Goal: Transaction & Acquisition: Subscribe to service/newsletter

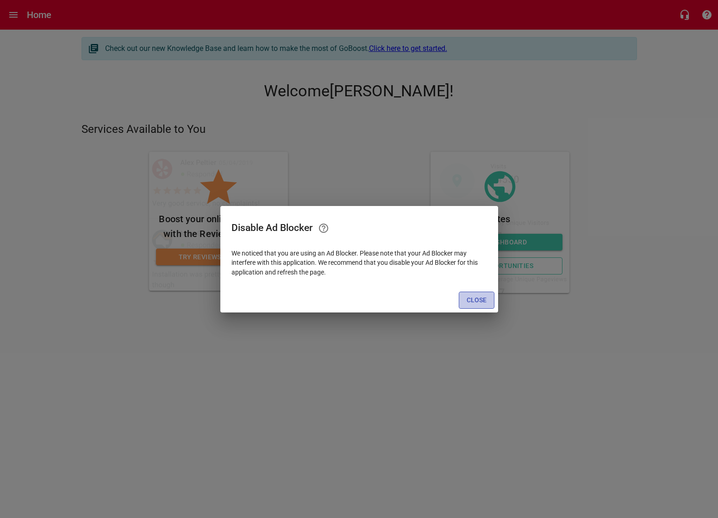
click at [479, 303] on span "Close" at bounding box center [476, 300] width 20 height 12
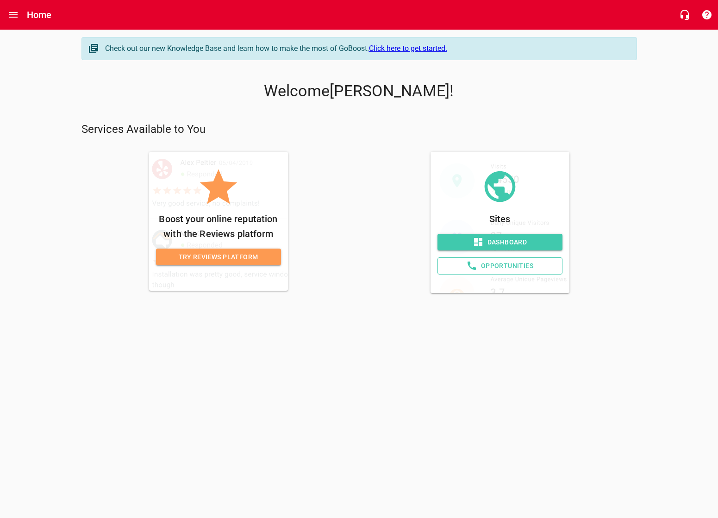
click at [215, 256] on span "Try Reviews Platform" at bounding box center [218, 257] width 110 height 12
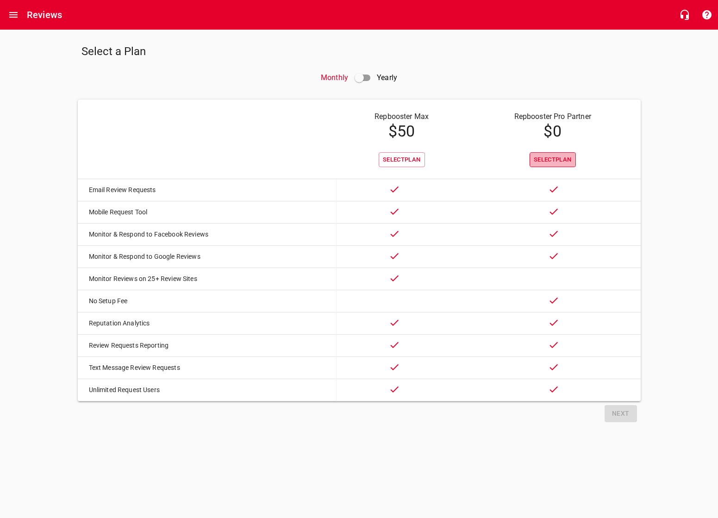
click at [543, 158] on span "Select Plan" at bounding box center [553, 160] width 38 height 11
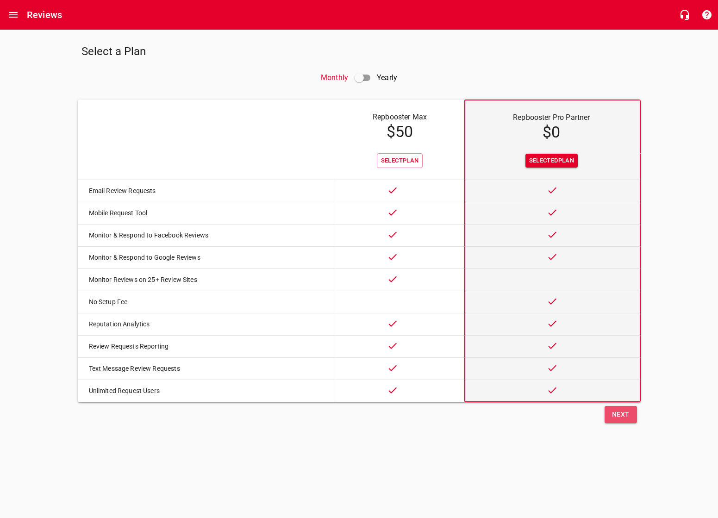
click at [622, 420] on span "Next" at bounding box center [621, 415] width 18 height 12
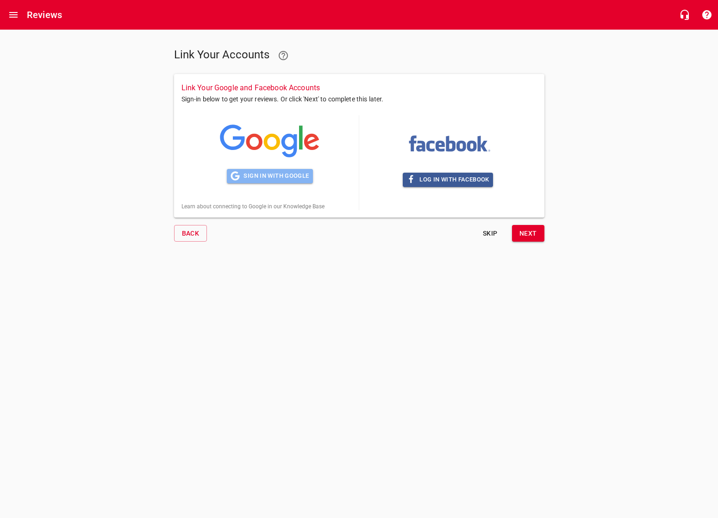
click at [253, 175] on span "Sign in with Google" at bounding box center [269, 176] width 78 height 11
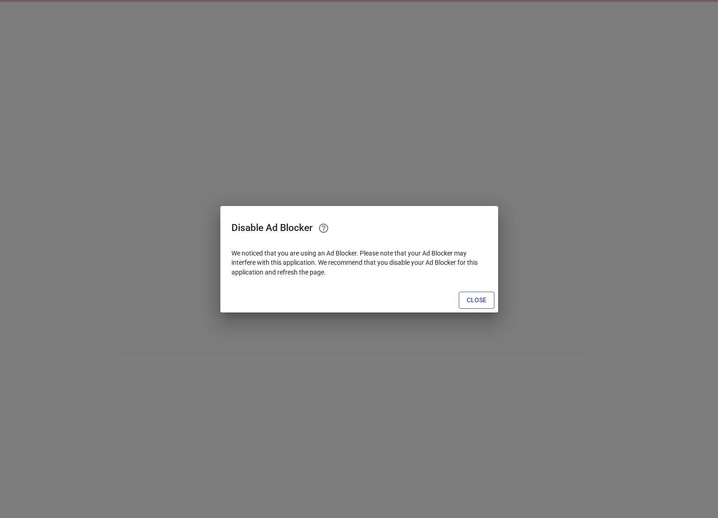
click at [478, 300] on span "Close" at bounding box center [476, 300] width 20 height 12
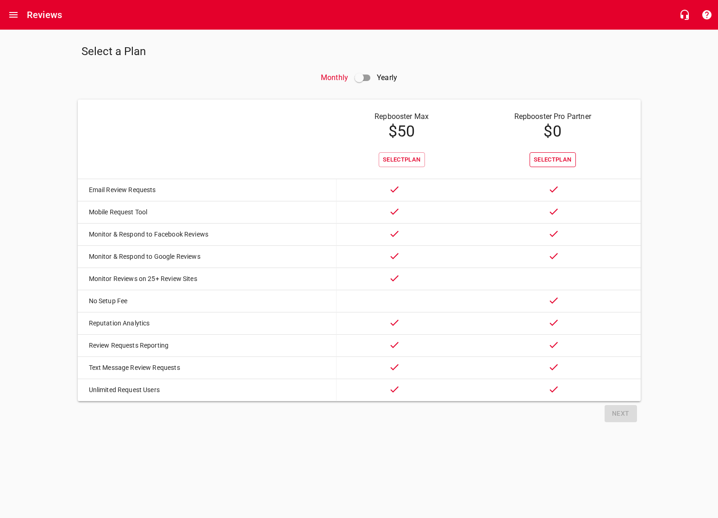
click at [548, 160] on span "Select Plan" at bounding box center [553, 160] width 38 height 11
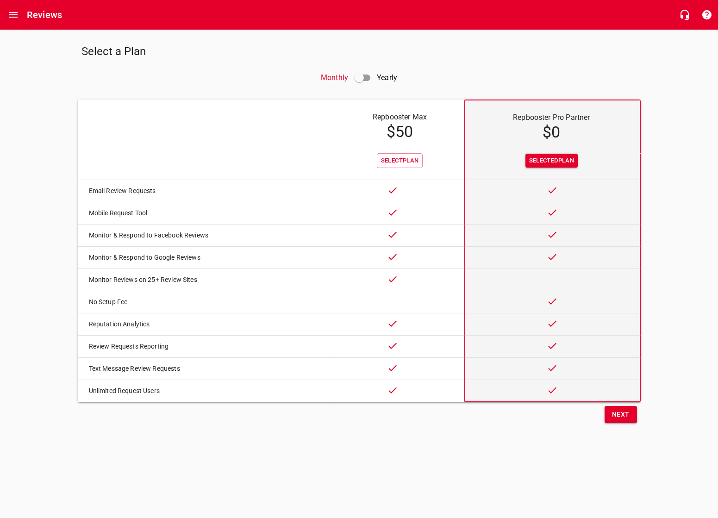
click at [612, 420] on span "Next" at bounding box center [621, 415] width 18 height 12
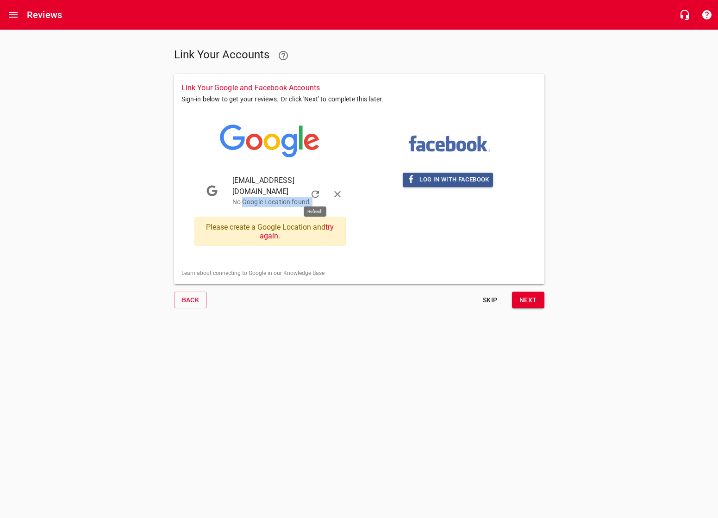
drag, startPoint x: 244, startPoint y: 193, endPoint x: 304, endPoint y: 192, distance: 59.7
click at [304, 192] on li "codyrobley@gmail.com No Google Location found." at bounding box center [274, 191] width 151 height 42
click at [321, 306] on div "Link Your Accounts Link Your Google and Facebook Accounts Sign-in below to get …" at bounding box center [359, 173] width 385 height 286
drag, startPoint x: 245, startPoint y: 190, endPoint x: 285, endPoint y: 191, distance: 39.3
click at [278, 197] on p "No Google Location found." at bounding box center [280, 202] width 96 height 10
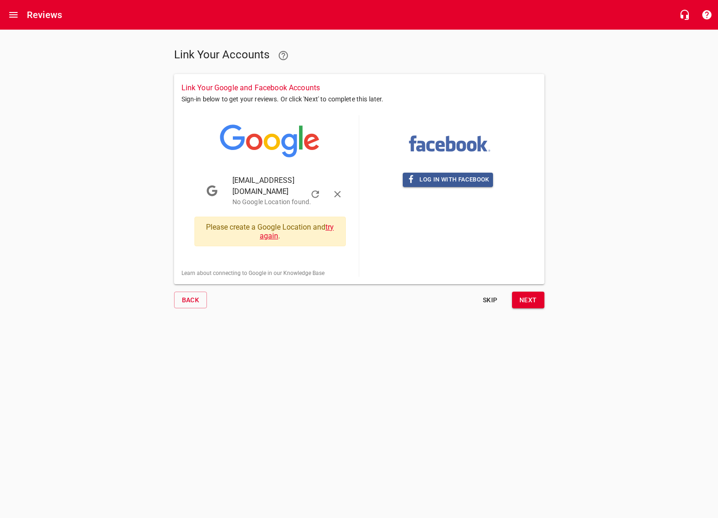
drag, startPoint x: 335, startPoint y: 339, endPoint x: 326, endPoint y: 218, distance: 120.6
click at [335, 333] on html "Reviews Link Your Accounts Link Your Google and Facebook Accounts Sign-in below…" at bounding box center [359, 166] width 718 height 333
click at [338, 189] on icon "button" at bounding box center [337, 194] width 11 height 11
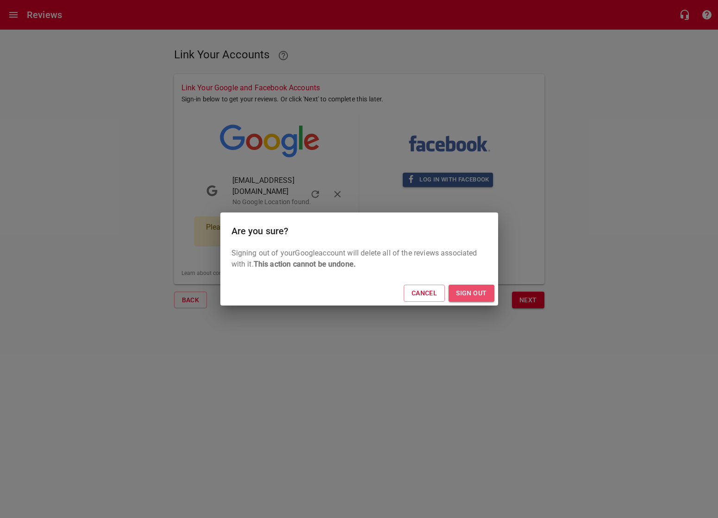
click at [468, 293] on span "Sign Out" at bounding box center [471, 293] width 31 height 12
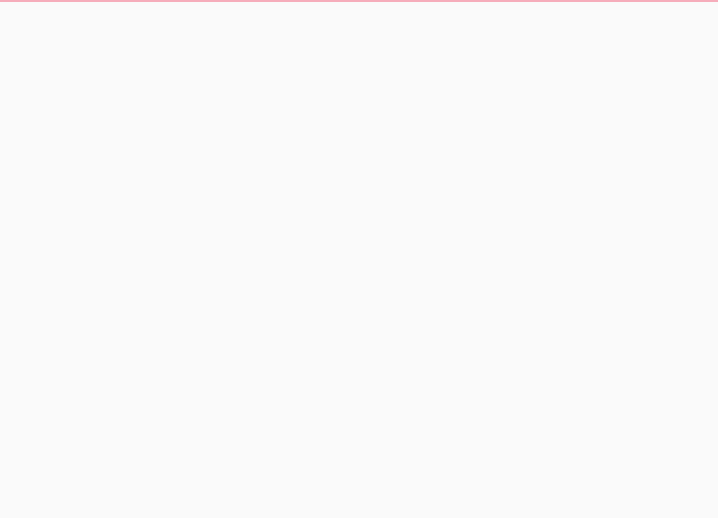
drag, startPoint x: 524, startPoint y: 0, endPoint x: 269, endPoint y: 192, distance: 318.6
click at [269, 19] on html at bounding box center [359, 9] width 718 height 19
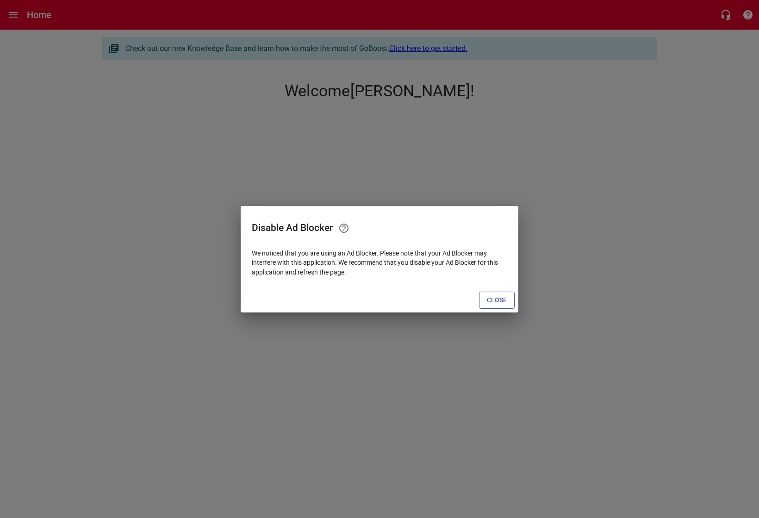
click at [499, 298] on span "Close" at bounding box center [497, 300] width 20 height 12
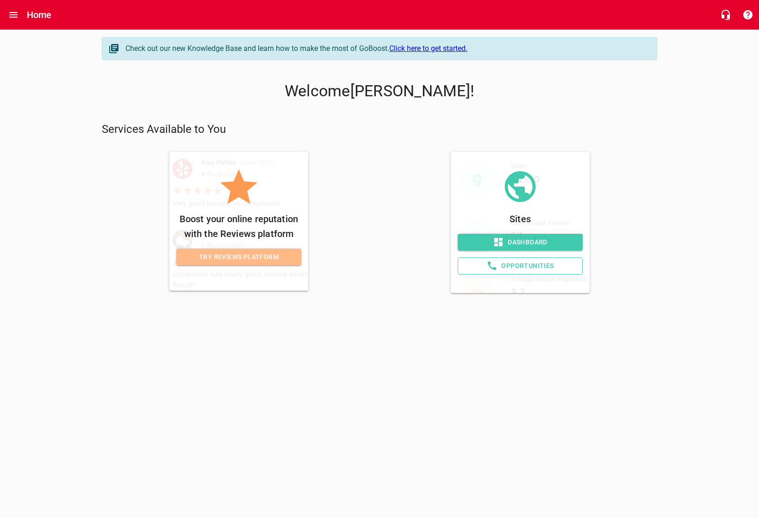
click at [226, 258] on span "Try Reviews Platform" at bounding box center [239, 257] width 110 height 12
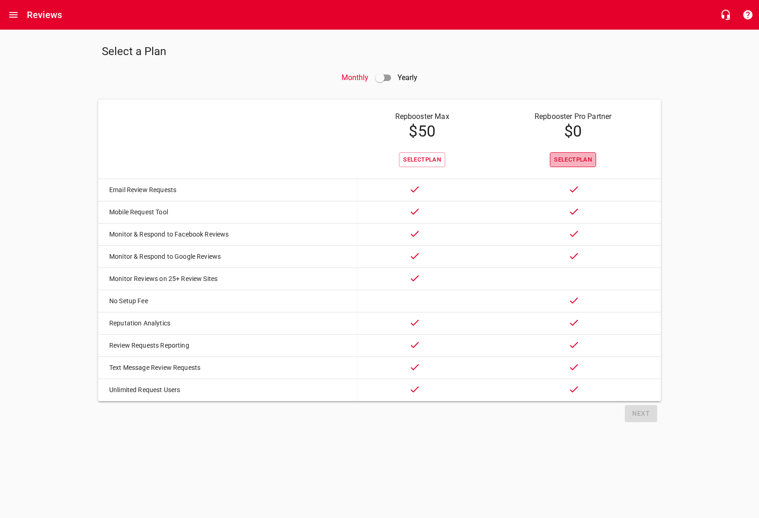
click at [562, 163] on span "Select Plan" at bounding box center [573, 160] width 38 height 11
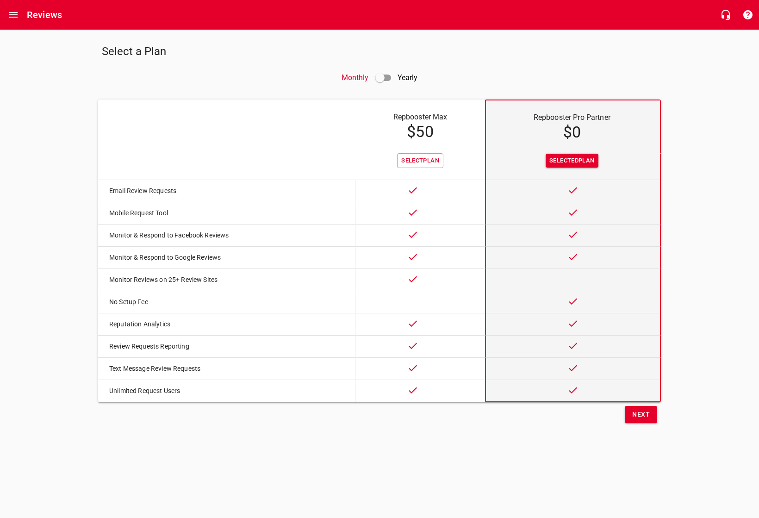
click at [643, 420] on span "Next" at bounding box center [641, 415] width 18 height 12
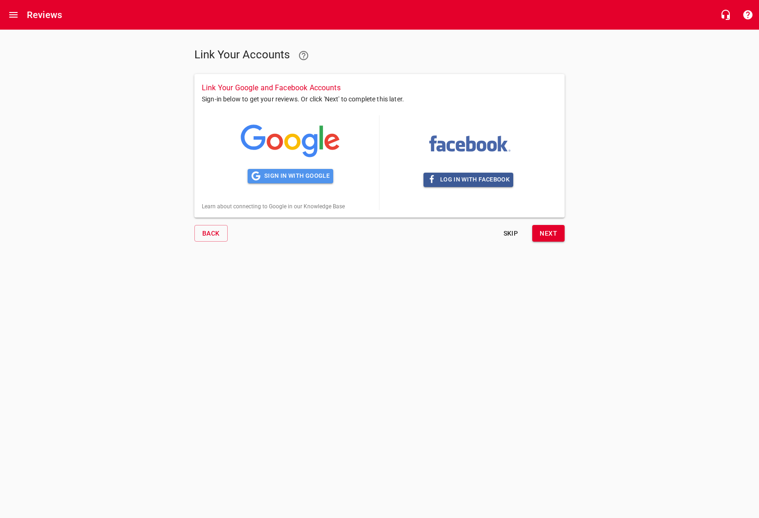
click at [274, 178] on span "Sign in with Google" at bounding box center [290, 176] width 78 height 11
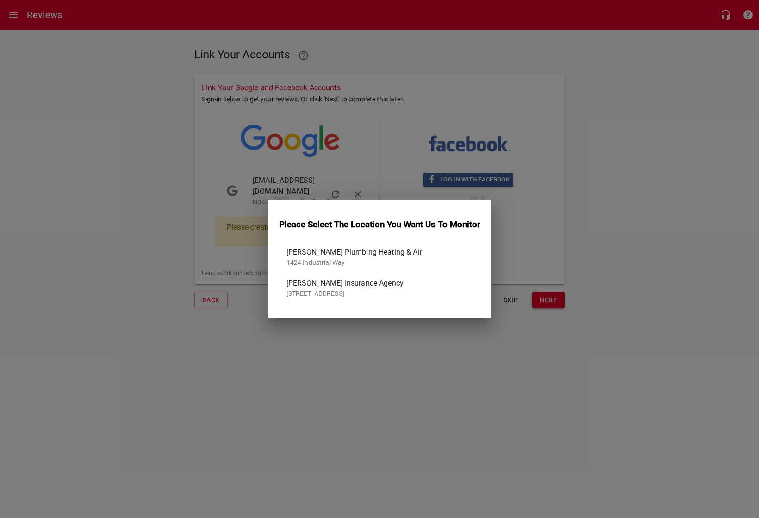
click at [311, 255] on span "Dukes Plumbing Heating & Air" at bounding box center [375, 252] width 179 height 11
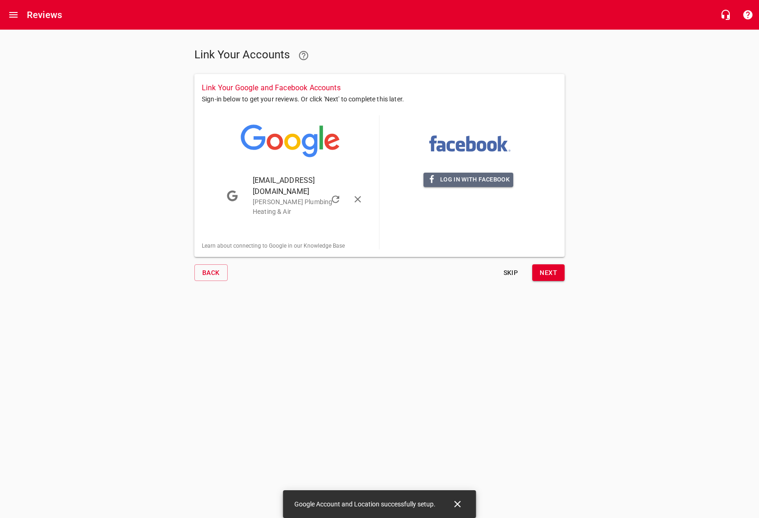
click at [455, 181] on span "Log in with Facebook" at bounding box center [468, 179] width 82 height 11
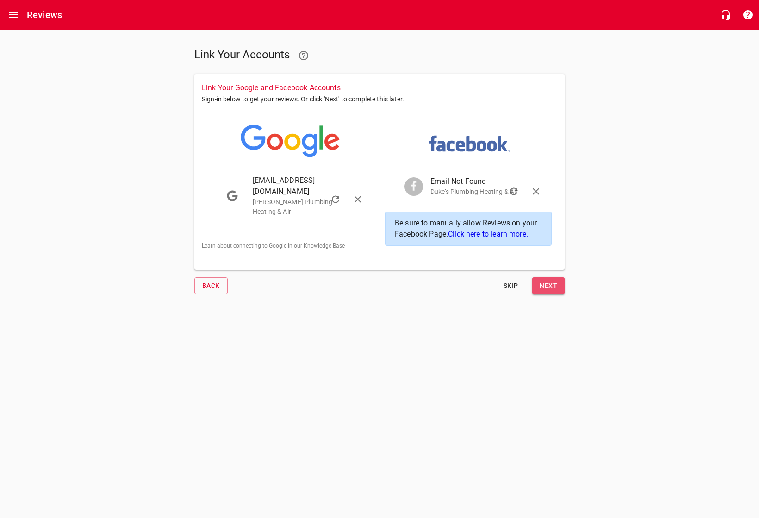
click at [550, 288] on span "Next" at bounding box center [549, 286] width 18 height 12
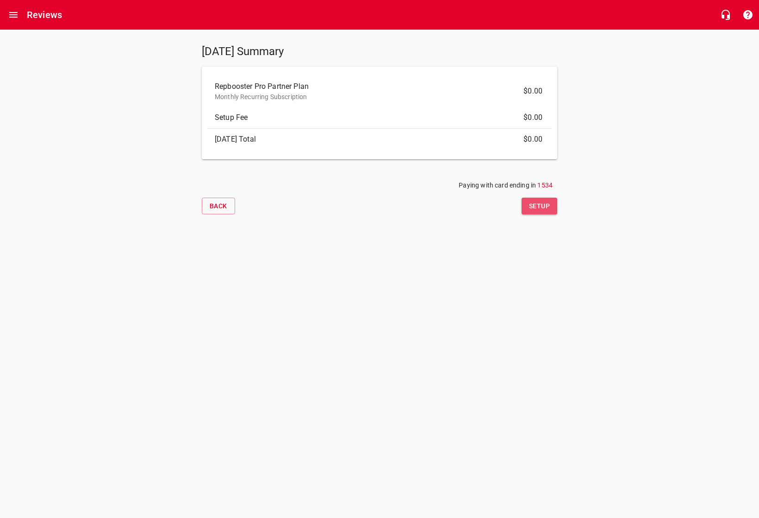
click at [529, 207] on span "Setup" at bounding box center [539, 206] width 21 height 12
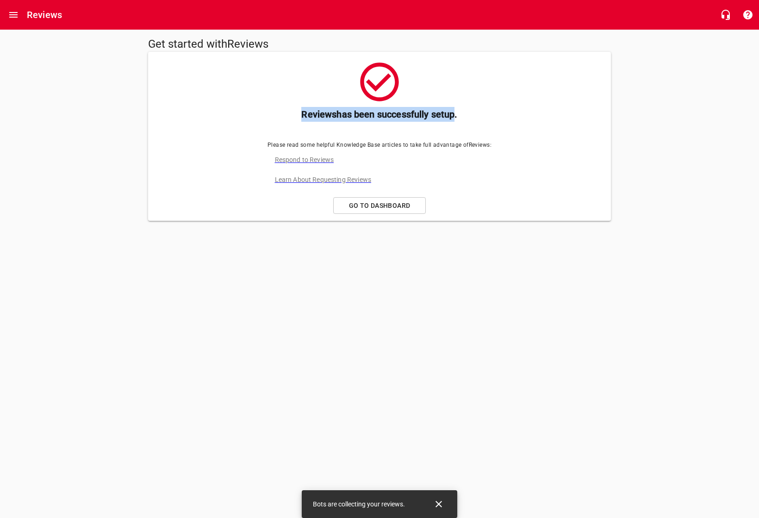
drag, startPoint x: 303, startPoint y: 114, endPoint x: 461, endPoint y: 121, distance: 158.4
click at [453, 118] on h6 "Reviews has been successfully setup." at bounding box center [379, 114] width 449 height 15
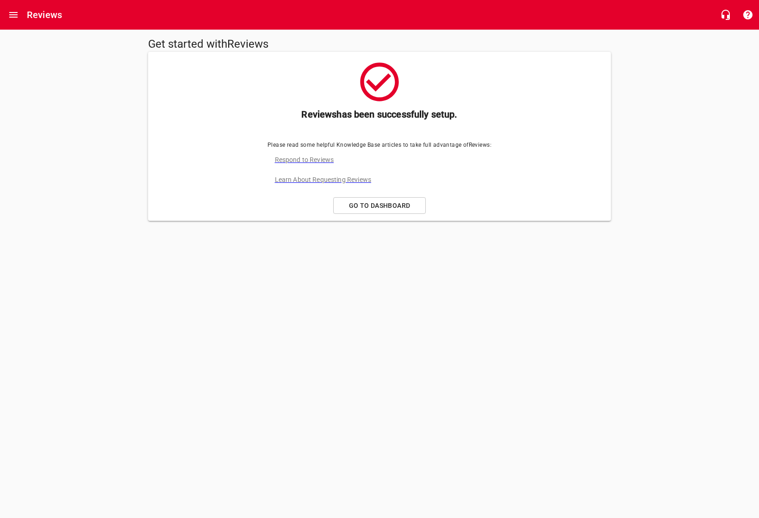
click at [479, 246] on html "Reviews Get started with Reviews Reviews has been successfully setup. Please re…" at bounding box center [379, 123] width 759 height 246
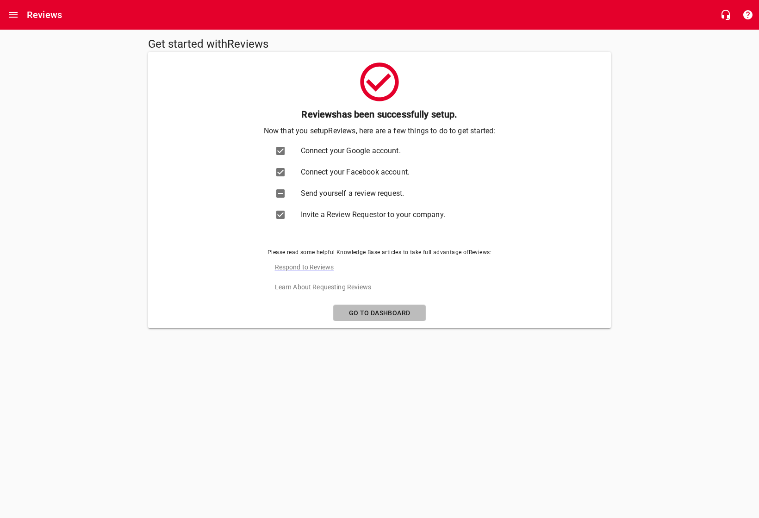
click at [397, 315] on span "Go to Dashboard" at bounding box center [379, 313] width 77 height 12
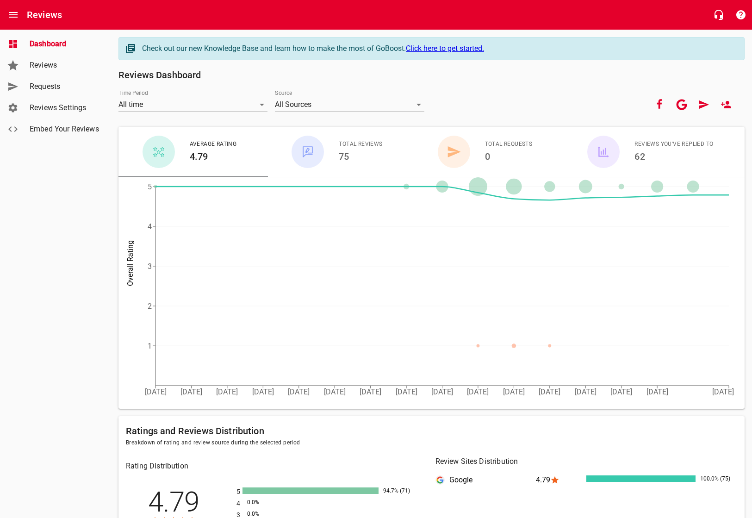
click at [50, 65] on span "Reviews" at bounding box center [65, 65] width 70 height 11
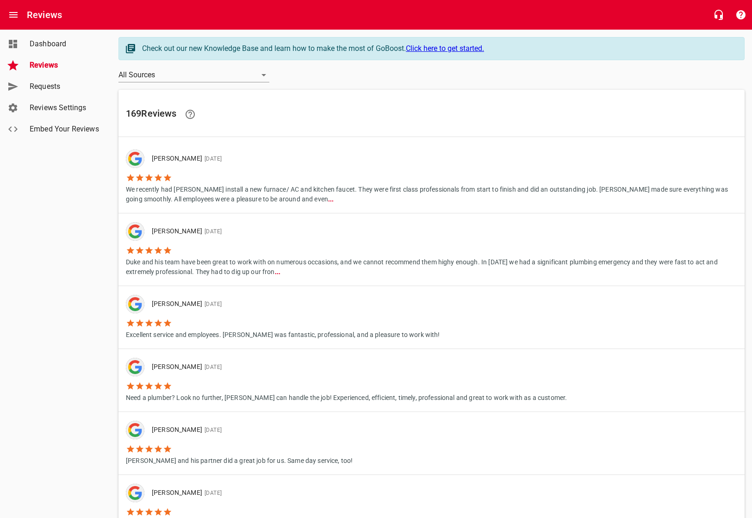
drag, startPoint x: 65, startPoint y: 44, endPoint x: 65, endPoint y: 50, distance: 5.6
click at [65, 43] on span "Dashboard" at bounding box center [65, 43] width 70 height 11
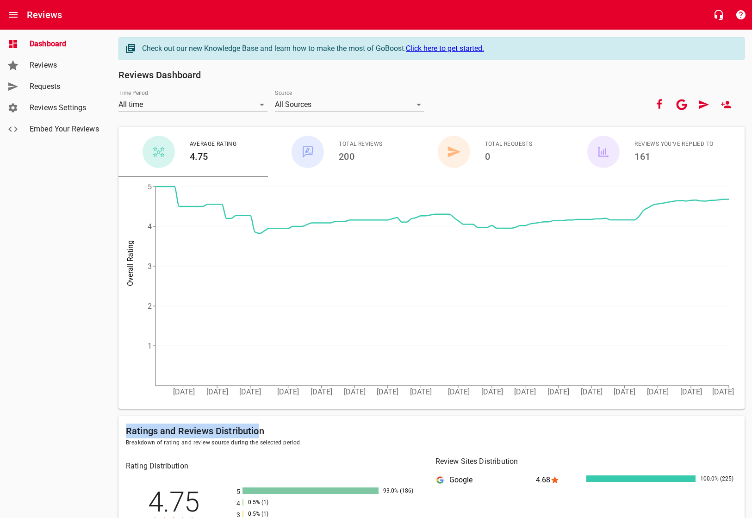
drag, startPoint x: 128, startPoint y: 430, endPoint x: 291, endPoint y: 435, distance: 162.9
click at [261, 433] on h6 "Ratings and Reviews Distribution" at bounding box center [431, 430] width 611 height 15
click at [291, 435] on h6 "Ratings and Reviews Distribution" at bounding box center [431, 430] width 611 height 15
drag, startPoint x: 126, startPoint y: 429, endPoint x: 280, endPoint y: 431, distance: 153.2
click at [280, 431] on h6 "Ratings and Reviews Distribution" at bounding box center [431, 430] width 611 height 15
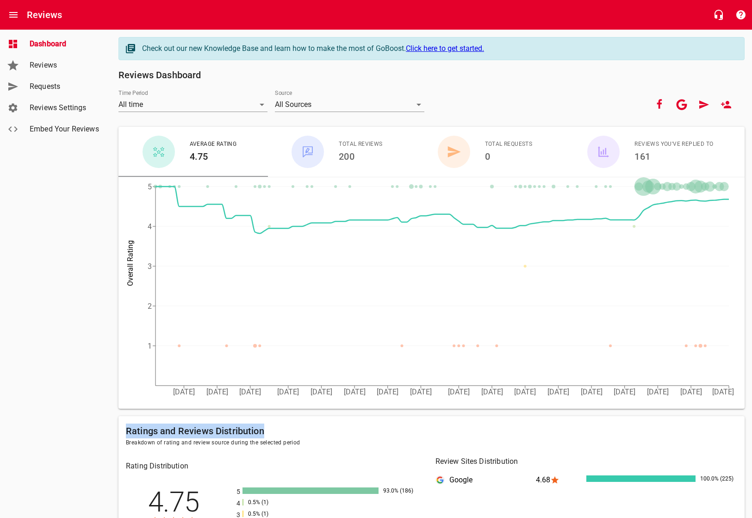
click at [314, 437] on h6 "Ratings and Reviews Distribution" at bounding box center [431, 430] width 611 height 15
drag, startPoint x: 268, startPoint y: 438, endPoint x: 131, endPoint y: 431, distance: 137.6
click at [131, 431] on div "Ratings and Reviews Distribution Breakdown of rating and review source during t…" at bounding box center [431, 435] width 619 height 31
click at [146, 438] on span "Breakdown of rating and review source during the selected period" at bounding box center [431, 442] width 611 height 9
drag, startPoint x: 127, startPoint y: 428, endPoint x: 339, endPoint y: 439, distance: 212.7
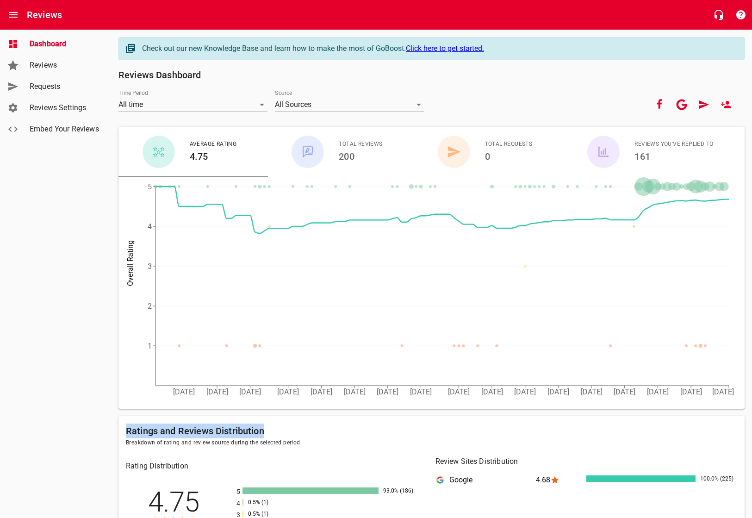
click at [338, 434] on h6 "Ratings and Reviews Distribution" at bounding box center [431, 430] width 611 height 15
click at [338, 440] on span "Breakdown of rating and review source during the selected period" at bounding box center [431, 442] width 611 height 9
drag, startPoint x: 302, startPoint y: 441, endPoint x: 146, endPoint y: 434, distance: 156.6
click at [146, 434] on div "Ratings and Reviews Distribution Breakdown of rating and review source during t…" at bounding box center [431, 435] width 619 height 31
click at [141, 435] on h6 "Ratings and Reviews Distribution" at bounding box center [431, 430] width 611 height 15
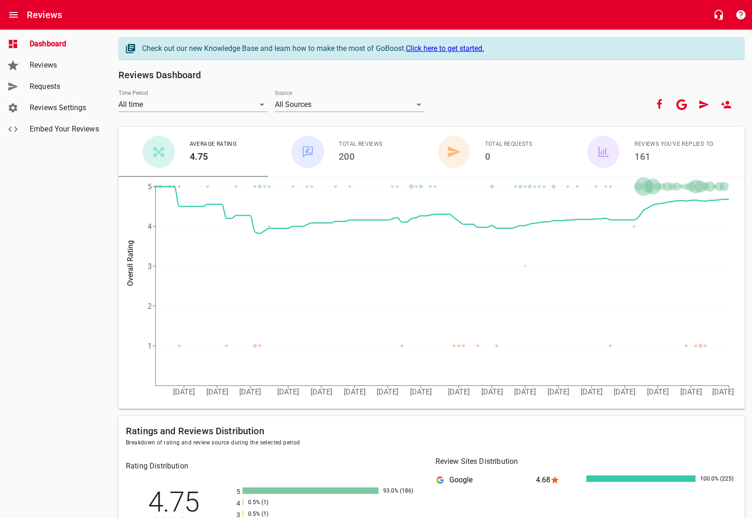
click at [129, 432] on h6 "Ratings and Reviews Distribution" at bounding box center [431, 430] width 611 height 15
drag, startPoint x: 127, startPoint y: 431, endPoint x: 304, endPoint y: 442, distance: 178.1
click at [266, 438] on div "Ratings and Reviews Distribution Breakdown of rating and review source during t…" at bounding box center [431, 435] width 619 height 31
drag, startPoint x: 304, startPoint y: 442, endPoint x: 324, endPoint y: 444, distance: 19.5
click at [304, 443] on span "Breakdown of rating and review source during the selected period" at bounding box center [431, 442] width 611 height 9
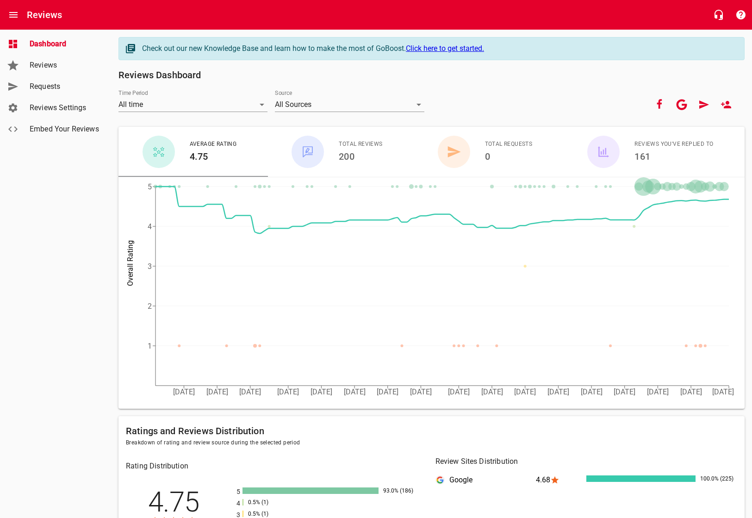
click at [303, 439] on span "Breakdown of rating and review source during the selected period" at bounding box center [431, 442] width 611 height 9
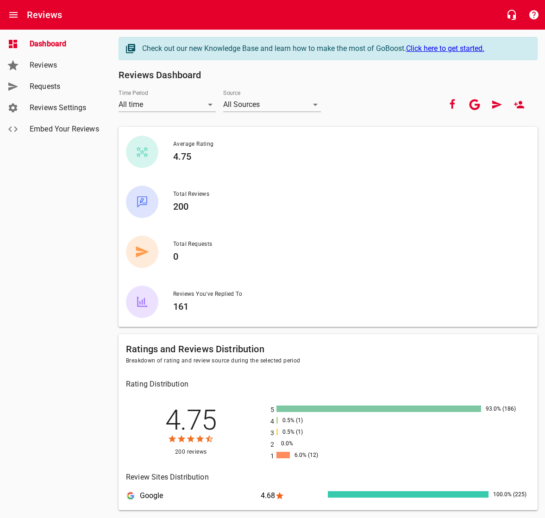
click at [52, 276] on div "Dashboard Reviews Requests Reviews Settings Embed Your Reviews" at bounding box center [56, 259] width 112 height 518
click at [42, 84] on span "Requests" at bounding box center [65, 86] width 70 height 11
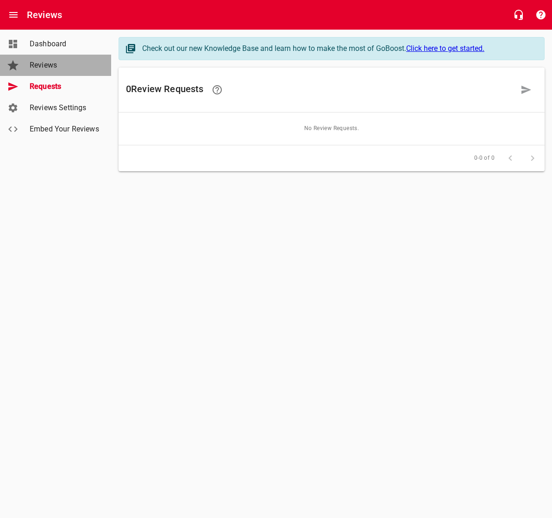
click at [53, 69] on span "Reviews" at bounding box center [65, 65] width 70 height 11
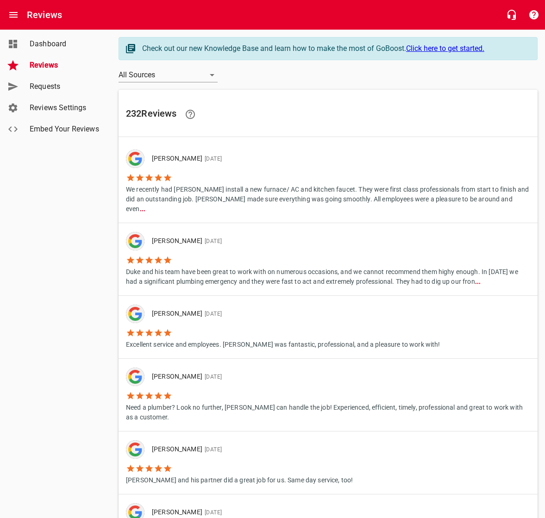
click at [243, 185] on p "We recently had Dukes install a new furnace/ AC and kitchen faucet. They were f…" at bounding box center [328, 197] width 404 height 31
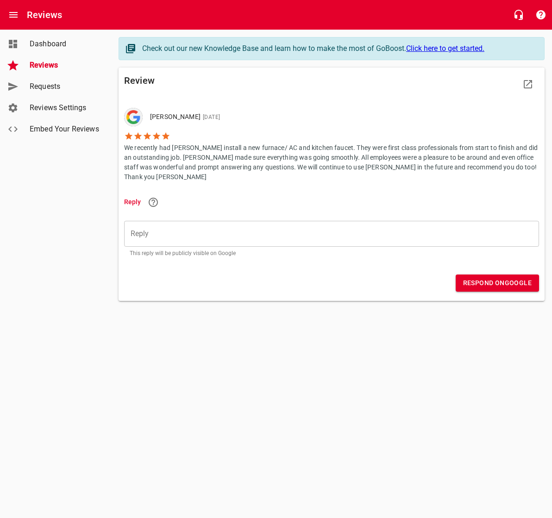
click at [47, 67] on span "Reviews" at bounding box center [65, 65] width 70 height 11
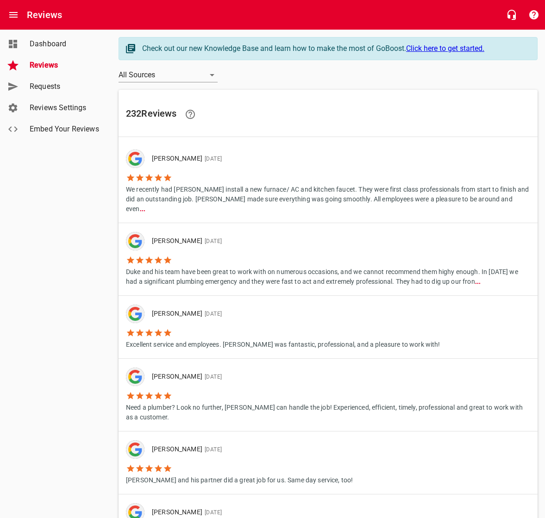
click at [53, 271] on div "Dashboard Reviews Requests Reviews Settings Embed Your Reviews" at bounding box center [56, 259] width 112 height 518
click at [43, 234] on div "Dashboard Reviews Requests Reviews Settings Embed Your Reviews" at bounding box center [56, 259] width 112 height 518
